Goal: Task Accomplishment & Management: Use online tool/utility

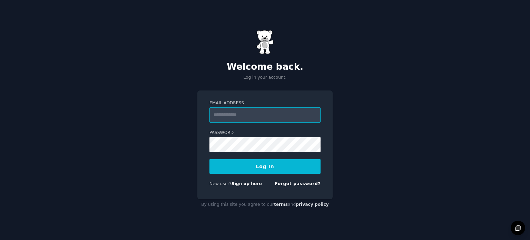
type input "**********"
click at [271, 167] on button "Log In" at bounding box center [265, 166] width 111 height 14
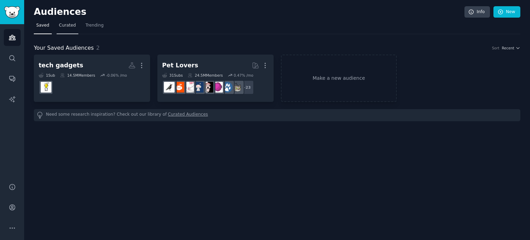
click at [64, 25] on span "Curated" at bounding box center [67, 25] width 17 height 6
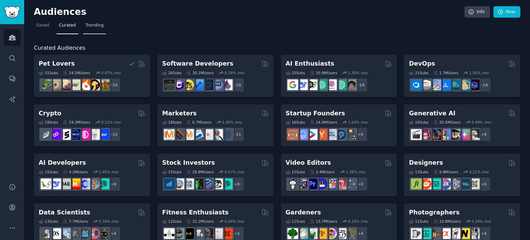
click at [97, 23] on span "Trending" at bounding box center [95, 25] width 18 height 6
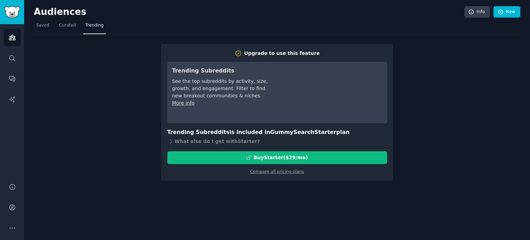
drag, startPoint x: 423, startPoint y: 76, endPoint x: 445, endPoint y: 70, distance: 22.9
click at [424, 76] on div "Upgrade to use this feature Trending Subreddits See the top subreddits by activ…" at bounding box center [277, 107] width 487 height 147
click at [512, 12] on link "New" at bounding box center [507, 12] width 27 height 12
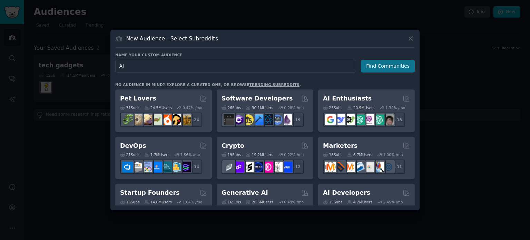
type input "AI"
click at [394, 67] on button "Find Communities" at bounding box center [388, 66] width 54 height 13
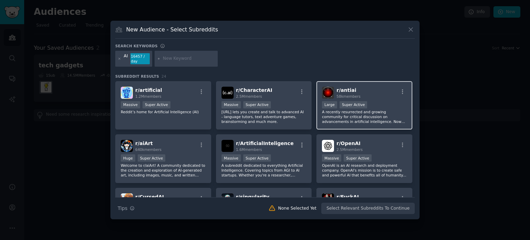
scroll to position [35, 0]
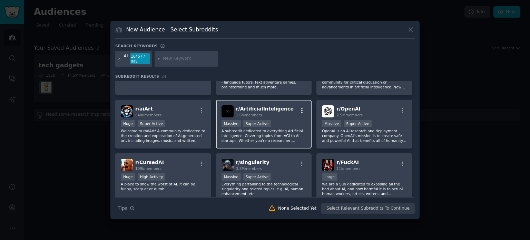
click at [300, 109] on icon "button" at bounding box center [302, 110] width 6 height 6
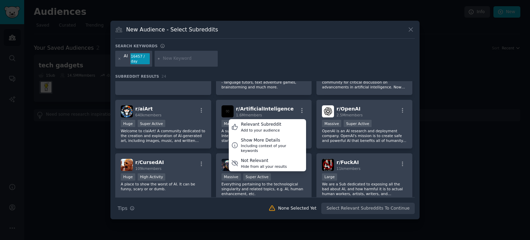
click at [300, 70] on div "Search keywords AI 16457 / day Subreddit Results 24 r/ artificial 1.2M members …" at bounding box center [265, 128] width 300 height 171
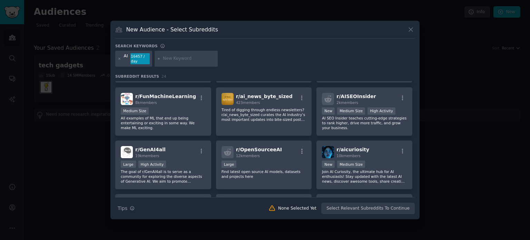
scroll to position [242, 0]
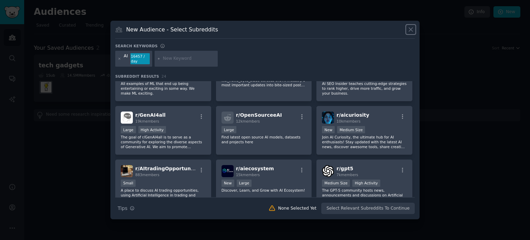
click at [412, 30] on icon at bounding box center [411, 30] width 4 height 4
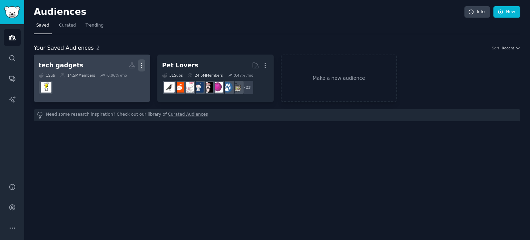
click at [142, 65] on icon "button" at bounding box center [141, 65] width 7 height 7
click at [126, 78] on p "Delete" at bounding box center [123, 79] width 16 height 7
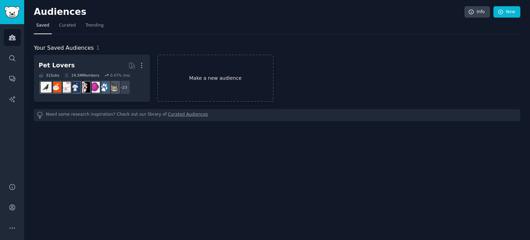
click at [207, 79] on link "Make a new audience" at bounding box center [215, 78] width 116 height 47
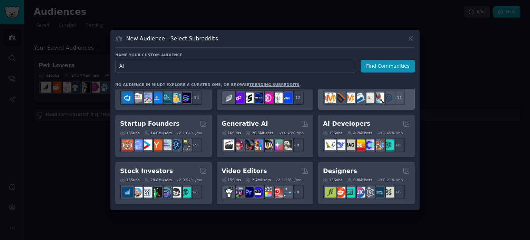
scroll to position [104, 0]
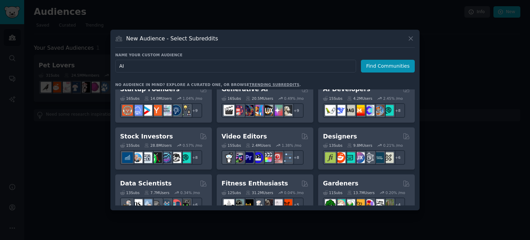
type input "A"
type input "help with AI"
click at [396, 66] on button "Find Communities" at bounding box center [388, 66] width 54 height 13
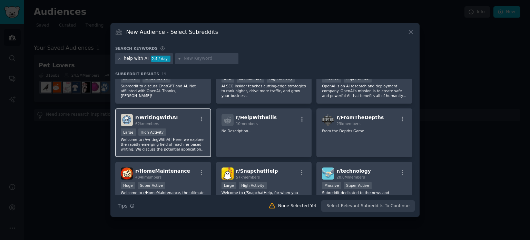
scroll to position [35, 0]
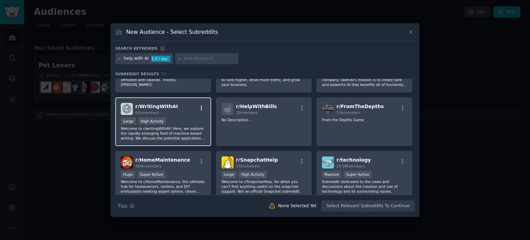
click at [201, 108] on icon "button" at bounding box center [201, 108] width 1 height 5
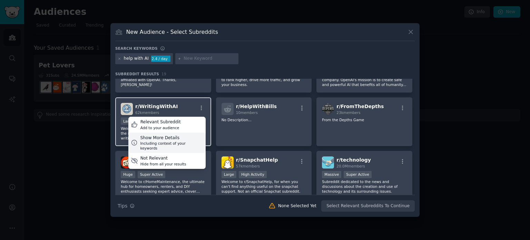
click at [167, 142] on div "Including context of your keywords" at bounding box center [171, 146] width 63 height 10
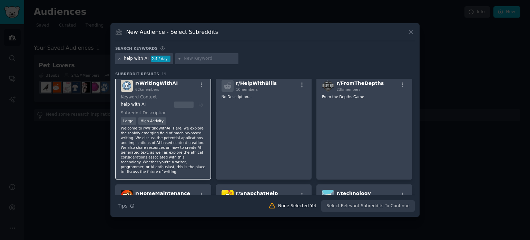
scroll to position [69, 0]
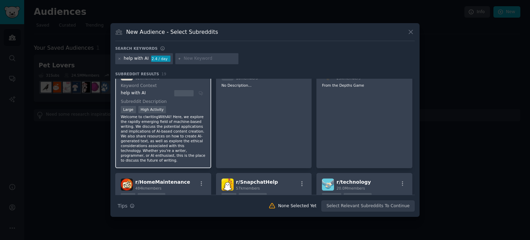
click at [170, 143] on p "Welcome to r/writingWithAI! Here, we explore the rapidly emerging field of mach…" at bounding box center [163, 138] width 85 height 48
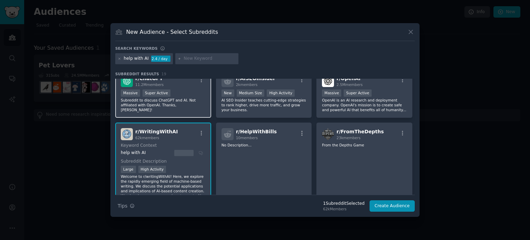
scroll to position [0, 0]
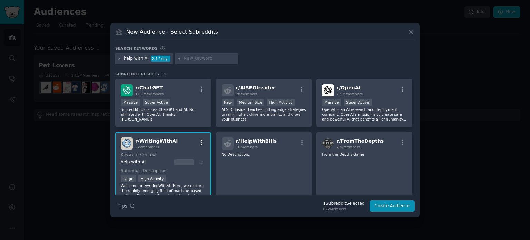
click at [203, 142] on icon "button" at bounding box center [201, 142] width 6 height 6
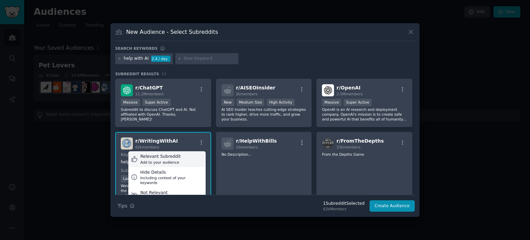
click at [174, 156] on div "Relevant Subreddit" at bounding box center [160, 157] width 40 height 6
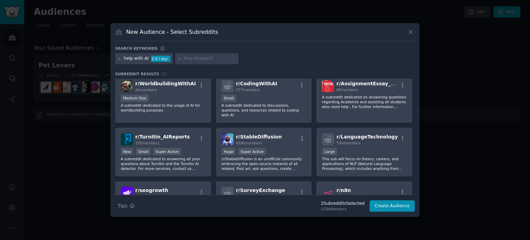
scroll to position [236, 0]
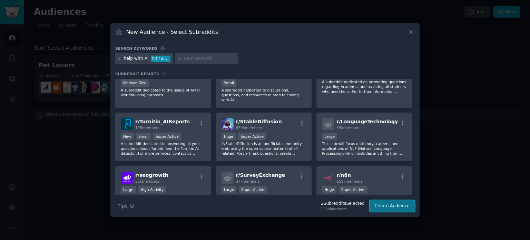
click at [398, 210] on button "Create Audience" at bounding box center [393, 206] width 46 height 12
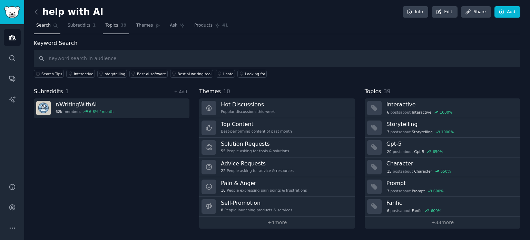
click at [109, 26] on span "Topics" at bounding box center [111, 25] width 13 height 6
